Goal: Find specific fact: Find specific fact

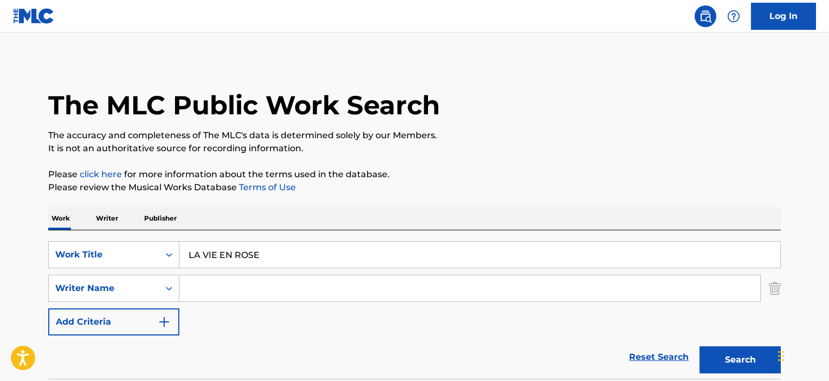
click at [236, 283] on input "Search Form" at bounding box center [469, 288] width 581 height 26
click at [700, 346] on button "Search" at bounding box center [740, 359] width 81 height 27
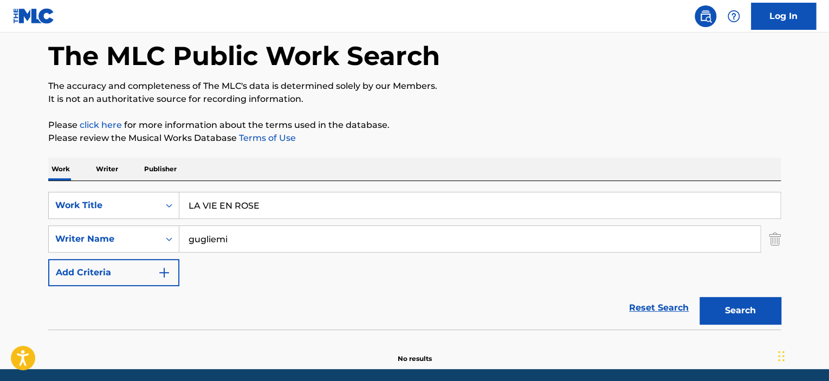
scroll to position [89, 0]
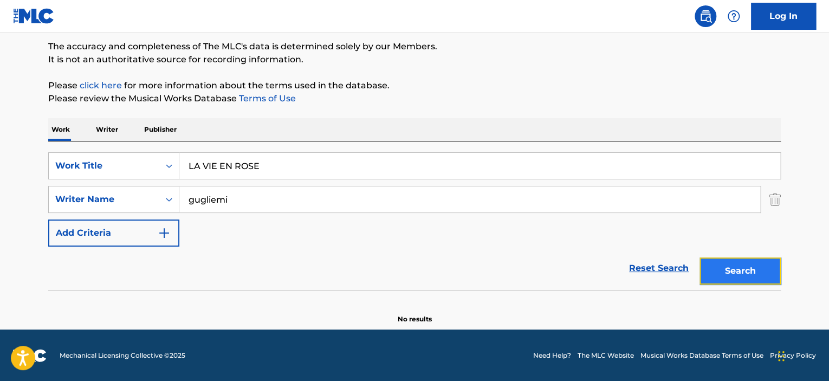
click at [728, 270] on button "Search" at bounding box center [740, 270] width 81 height 27
drag, startPoint x: 145, startPoint y: 195, endPoint x: 92, endPoint y: 197, distance: 53.1
click at [92, 197] on div "SearchWithCriteriaddbef2ba-afec-4b66-9da5-c4c28a103126 Writer Name [PERSON_NAME]" at bounding box center [414, 199] width 733 height 27
paste input "LOUIGUY"
type input "LOUIGUY"
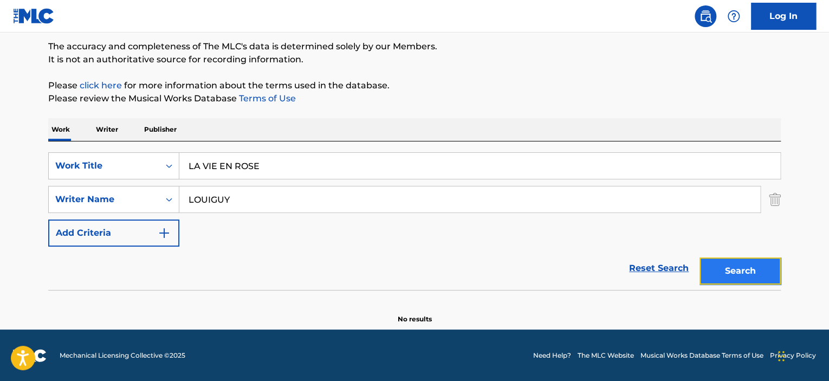
click at [737, 274] on button "Search" at bounding box center [740, 270] width 81 height 27
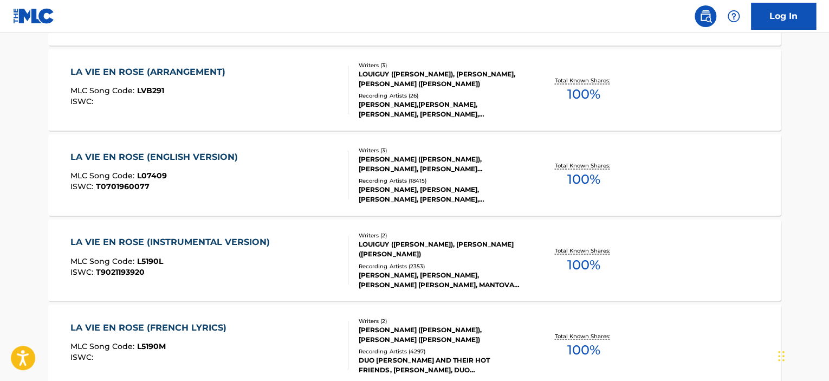
scroll to position [793, 0]
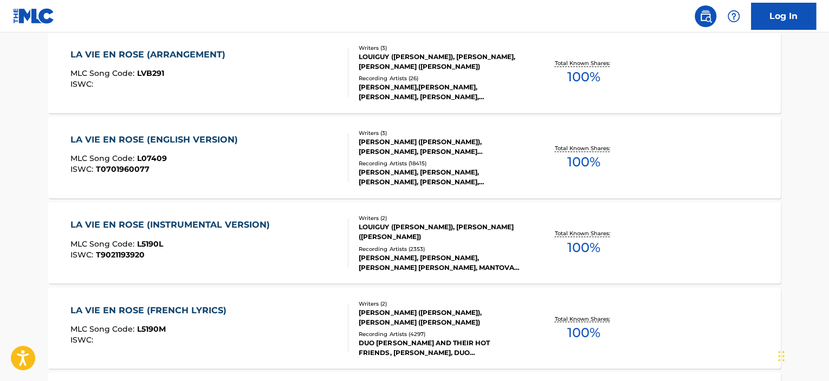
click at [297, 251] on div "LA VIE EN ROSE (INSTRUMENTAL VERSION) MLC Song Code : L5190L ISWC : T9021193920" at bounding box center [209, 242] width 279 height 49
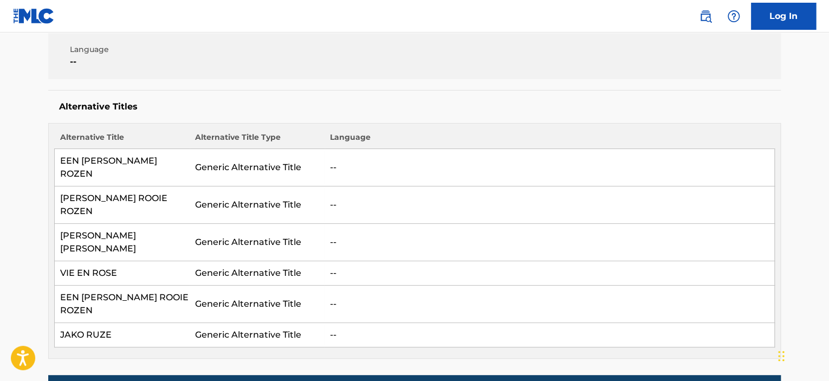
scroll to position [108, 0]
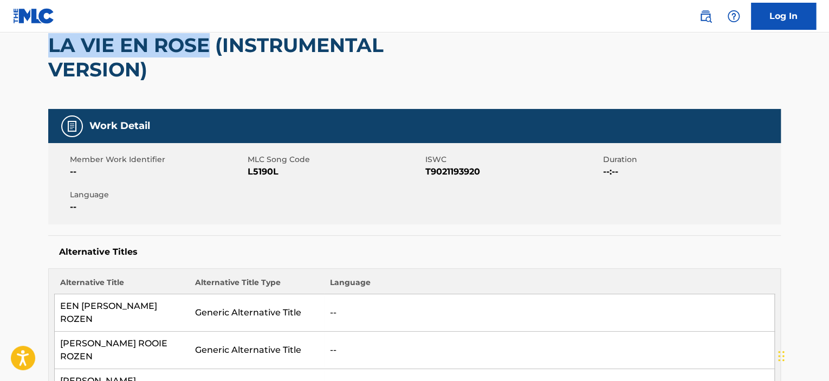
drag, startPoint x: 51, startPoint y: 45, endPoint x: 210, endPoint y: 51, distance: 158.9
click at [210, 51] on h2 "LA VIE EN ROSE (INSTRUMENTAL VERSION)" at bounding box center [267, 57] width 439 height 49
copy h2 "LA VIE EN ROSE"
